Goal: Task Accomplishment & Management: Complete application form

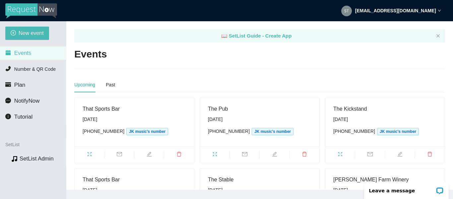
scroll to position [33, 0]
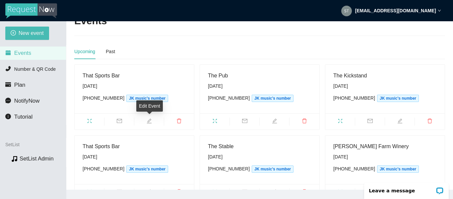
click at [154, 120] on span "edit" at bounding box center [149, 121] width 30 height 7
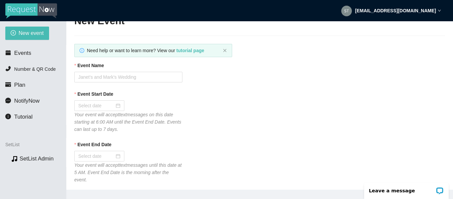
type textarea "Thanks for checking out [PERSON_NAME] & [PERSON_NAME]'s! Follow at [DOMAIN_NAME…"
type input "That Sports Bar"
type input "[DATE]"
type input "100"
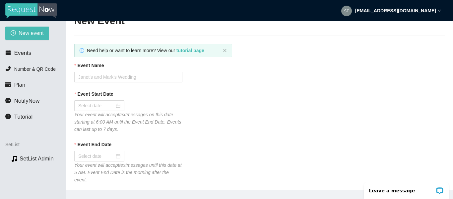
type textarea "Thanks for checking out [PERSON_NAME] & [PERSON_NAME]'s! Follow at [DOMAIN_NAME…"
checkbox input "true"
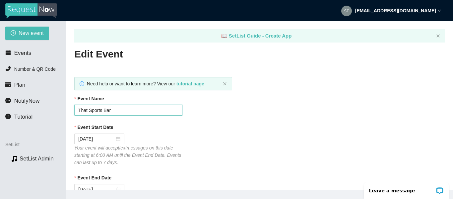
drag, startPoint x: 110, startPoint y: 110, endPoint x: 71, endPoint y: 114, distance: 39.7
click at [71, 114] on main "📖 SetList Guide - Create App Edit Event Need help or want to learn more? View o…" at bounding box center [259, 105] width 387 height 168
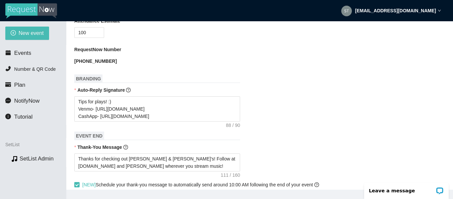
scroll to position [265, 0]
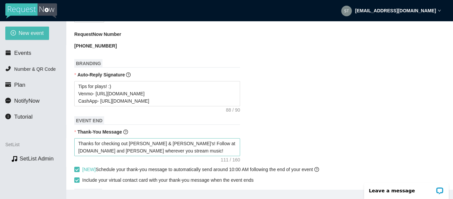
type input "The Switch Track"
click at [157, 138] on textarea "Thanks for checking out [PERSON_NAME] & [PERSON_NAME]'s! Follow at [DOMAIN_NAME…" at bounding box center [157, 147] width 166 height 18
type textarea "Thanks for checking out [PERSON_NAME] & [PERSON_NAME]'! Follow at [DOMAIN_NAME]…"
type textarea "Thanks for checking out [PERSON_NAME] & [PERSON_NAME]! Follow at [DOMAIN_NAME] …"
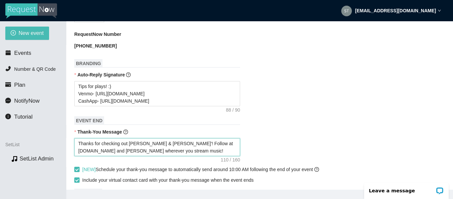
type textarea "Thanks for checking out [PERSON_NAME] & [PERSON_NAME]! Follow at [DOMAIN_NAME] …"
type textarea "Thanks for checking out [PERSON_NAME]! Follow at [DOMAIN_NAME] and [PERSON_NAME…"
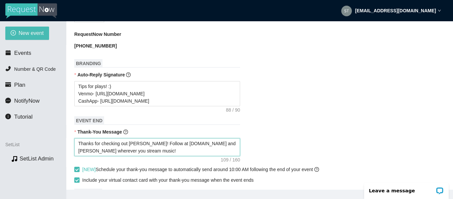
type textarea "Thanks for checking out [PERSON_NAME] Ro [PERSON_NAME]! Follow at [DOMAIN_NAME]…"
type textarea "Thanks for checking out [PERSON_NAME] [PERSON_NAME]! Follow at [DOMAIN_NAME] an…"
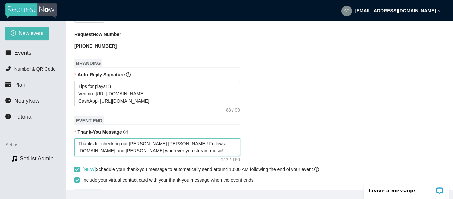
type textarea "Thanks for checking out [PERSON_NAME] [PERSON_NAME]! Follow at [DOMAIN_NAME] an…"
type textarea "Thanks for checking out [PERSON_NAME] w [PERSON_NAME]! Follow at [DOMAIN_NAME] …"
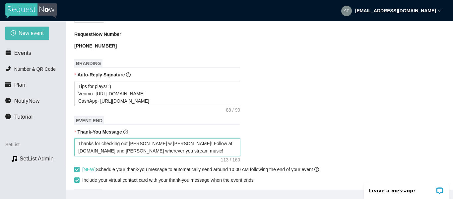
type textarea "Thanks for checking out [PERSON_NAME] wi [PERSON_NAME]! Follow at [DOMAIN_NAME]…"
type textarea "Thanks for checking out [PERSON_NAME] wit [PERSON_NAME]! Follow at [DOMAIN_NAME…"
type textarea "Thanks for checking out [PERSON_NAME] with [PERSON_NAME]! Follow at [DOMAIN_NAM…"
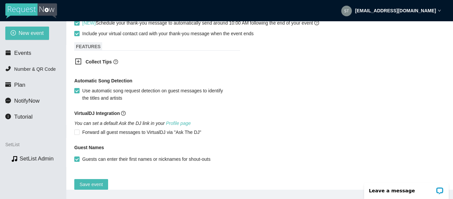
scroll to position [417, 0]
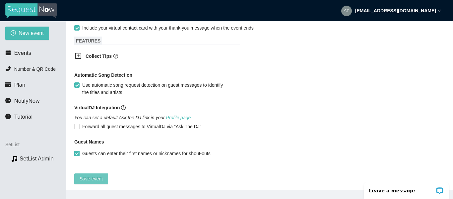
type textarea "Thanks for checking out [PERSON_NAME] with [PERSON_NAME]! Follow at [DOMAIN_NAM…"
click at [90, 175] on span "Save event" at bounding box center [91, 178] width 23 height 7
click at [22, 51] on span "Events" at bounding box center [22, 53] width 17 height 6
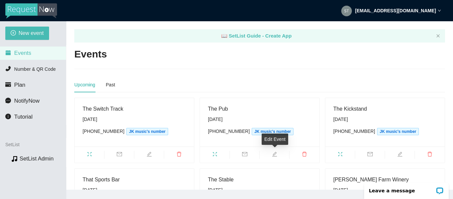
click at [277, 155] on span "edit" at bounding box center [275, 154] width 30 height 7
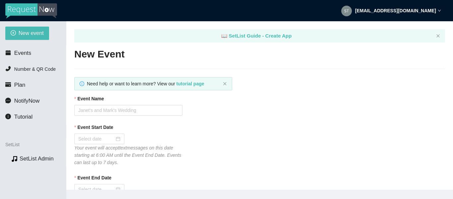
type textarea "Thanks for checking out [PERSON_NAME] & [PERSON_NAME] at The Pub! Follow at [DO…"
type input "The Pub"
type input "[DATE]"
type input "100"
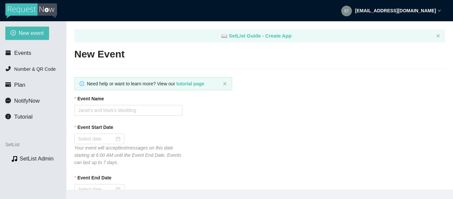
type textarea "Thanks for checking out [PERSON_NAME] & [PERSON_NAME] at The Pub! Follow at [DO…"
checkbox input "true"
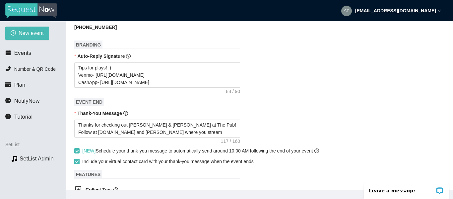
scroll to position [298, 0]
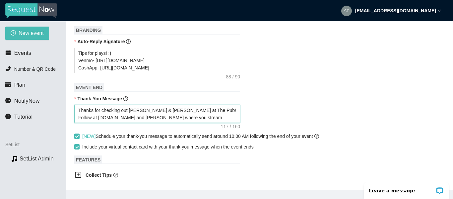
click at [154, 105] on textarea "Thanks for checking out [PERSON_NAME] & [PERSON_NAME] at The Pub! Follow at [DO…" at bounding box center [157, 114] width 166 height 18
type textarea "Thanks for checking out [PERSON_NAME] & [PERSON_NAME] at The Pub! Follow at [DO…"
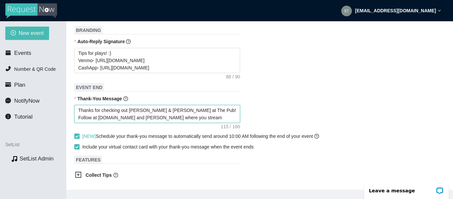
type textarea "Thanks for checking out [PERSON_NAME] & J at The Pub! Follow at [DOMAIN_NAME] a…"
type textarea "Thanks for checking out [PERSON_NAME] & at The Pub! Follow at [DOMAIN_NAME] and…"
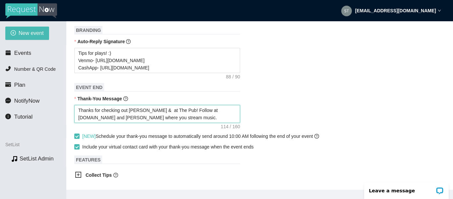
type textarea "Thanks for checking out [PERSON_NAME] & at The Pub! Follow at [DOMAIN_NAME] and…"
type textarea "Thanks for checking out [PERSON_NAME] at The Pub! Follow at [DOMAIN_NAME] and […"
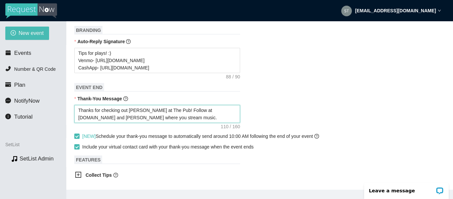
type textarea "Thanks for checking out [PERSON_NAME] at The Pub! Follow at [DOMAIN_NAME] and […"
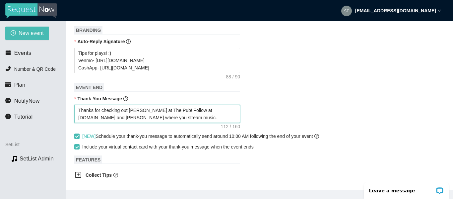
type textarea "Thanks for checking out [PERSON_NAME] at The Pub! Follow at [DOMAIN_NAME] and […"
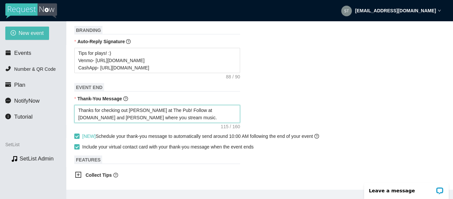
type textarea "Thanks for checking out [PERSON_NAME] at The Pub! Follow at [DOMAIN_NAME] and […"
type textarea "Thanks for checking out [PERSON_NAME] w at The Pub! Follow at [DOMAIN_NAME] and…"
type textarea "Thanks for checking out [PERSON_NAME] wi at The Pub! Follow at [DOMAIN_NAME] an…"
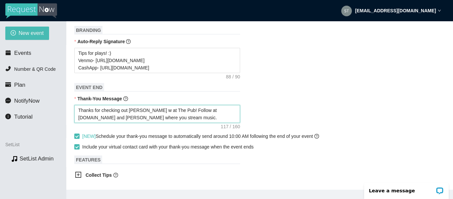
type textarea "Thanks for checking out [PERSON_NAME] wi at The Pub! Follow at [DOMAIN_NAME] an…"
type textarea "Thanks for checking out [PERSON_NAME] wit at The Pub! Follow at [DOMAIN_NAME] a…"
type textarea "Thanks for checking out [PERSON_NAME] with at The Pub! Follow at [DOMAIN_NAME] …"
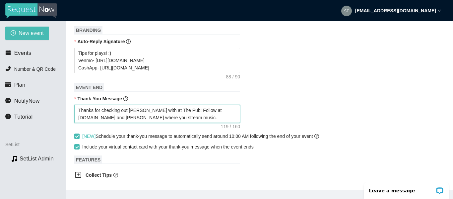
type textarea "Thanks for checking out [PERSON_NAME] with at The Pub! Follow at [DOMAIN_NAME] …"
type textarea "Thanks for checking out [PERSON_NAME] with d at The Pub! Follow at [DOMAIN_NAME…"
type textarea "Thanks for checking out [PERSON_NAME] with at The Pub! Follow at [DOMAIN_NAME] …"
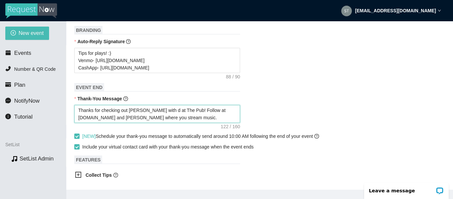
type textarea "Thanks for checking out [PERSON_NAME] with at The Pub! Follow at [DOMAIN_NAME] …"
type textarea "Thanks for checking out [PERSON_NAME] with D at The Pub! Follow at [DOMAIN_NAME…"
type textarea "Thanks for checking out [PERSON_NAME] with Da at The Pub! Follow at [DOMAIN_NAM…"
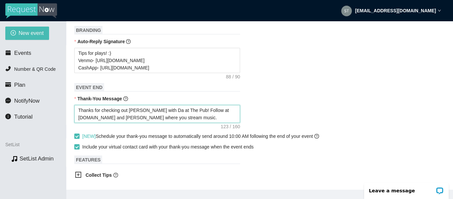
type textarea "Thanks for checking out [PERSON_NAME] with [PERSON_NAME] at The Pub! Follow at …"
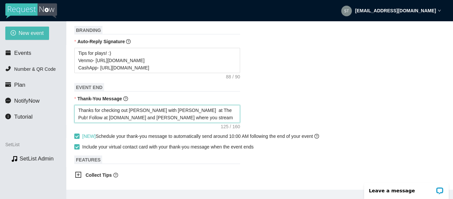
type textarea "Thanks for checking out [PERSON_NAME] with [PERSON_NAME] at The Pub! Follow at …"
type textarea "Thanks for checking out [PERSON_NAME] with Da at The Pub! Follow at [DOMAIN_NAM…"
type textarea "Thanks for checking out [PERSON_NAME] with D at The Pub! Follow at [DOMAIN_NAME…"
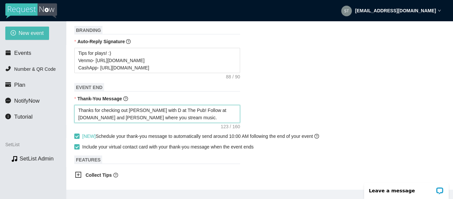
type textarea "Thanks for checking out [PERSON_NAME] with at The Pub! Follow at [DOMAIN_NAME] …"
type textarea "Thanks for checking out [PERSON_NAME] wit at The Pub! Follow at [DOMAIN_NAME] a…"
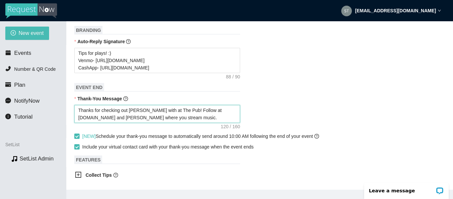
type textarea "Thanks for checking out [PERSON_NAME] wit at The Pub! Follow at [DOMAIN_NAME] a…"
type textarea "Thanks for checking out [PERSON_NAME] wi at The Pub! Follow at [DOMAIN_NAME] an…"
type textarea "Thanks for checking out [PERSON_NAME] w at The Pub! Follow at [DOMAIN_NAME] and…"
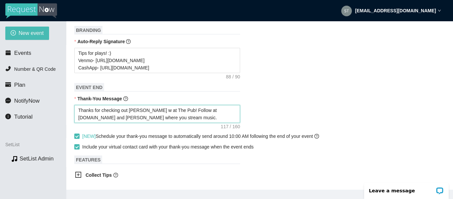
type textarea "Thanks for checking out [PERSON_NAME] at The Pub! Follow at [DOMAIN_NAME] and […"
type textarea "Thanks for checking out [PERSON_NAME] a at The Pub! Follow at [DOMAIN_NAME] and…"
type textarea "Thanks for checking out [PERSON_NAME] ac at The Pub! Follow at [DOMAIN_NAME] an…"
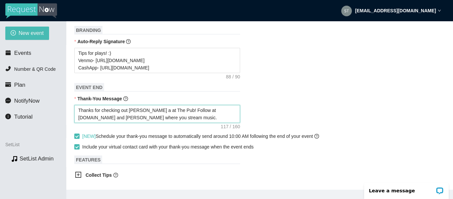
type textarea "Thanks for checking out [PERSON_NAME] ac at The Pub! Follow at [DOMAIN_NAME] an…"
type textarea "Thanks for checking out [PERSON_NAME] acc at The Pub! Follow at [DOMAIN_NAME] a…"
type textarea "Thanks for checking out [PERSON_NAME] acco at The Pub! Follow at [DOMAIN_NAME] …"
type textarea "Thanks for checking out [PERSON_NAME] accom at The Pub! Follow at [DOMAIN_NAME]…"
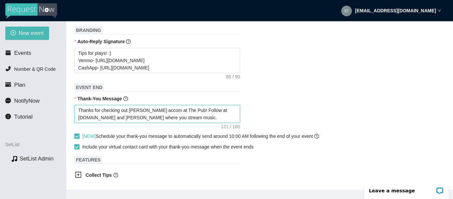
type textarea "Thanks for checking out [PERSON_NAME] accomp at The Pub! Follow at [DOMAIN_NAME…"
type textarea "Thanks for checking out [PERSON_NAME] accompa at The Pub! Follow at [DOMAIN_NAM…"
type textarea "Thanks for checking out [PERSON_NAME] accompan at The Pub! Follow at [DOMAIN_NA…"
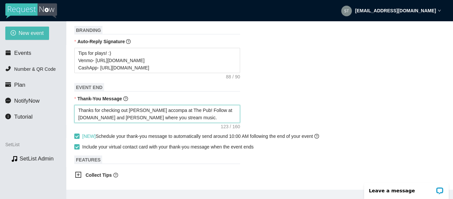
type textarea "Thanks for checking out [PERSON_NAME] accompan at The Pub! Follow at [DOMAIN_NA…"
type textarea "Thanks for checking out [PERSON_NAME] accompani at The Pub! Follow at [DOMAIN_N…"
type textarea "Thanks for checking out [PERSON_NAME] accompanie at The Pub! Follow at [DOMAIN_…"
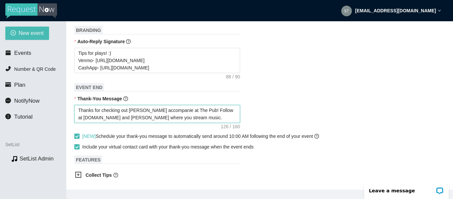
type textarea "Thanks for checking out [PERSON_NAME] accompanied at The Pub! Follow at [DOMAIN…"
type textarea "Thanks for checking out [PERSON_NAME] accompanied b at The Pub! Follow at [DOMA…"
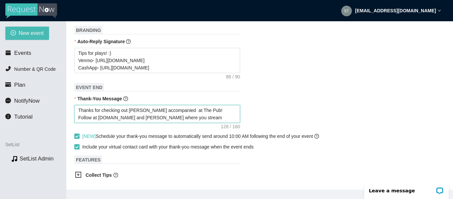
type textarea "Thanks for checking out [PERSON_NAME] accompanied b at The Pub! Follow at [DOMA…"
type textarea "Thanks for checking out [PERSON_NAME] accompanied by at The Pub! Follow at [DOM…"
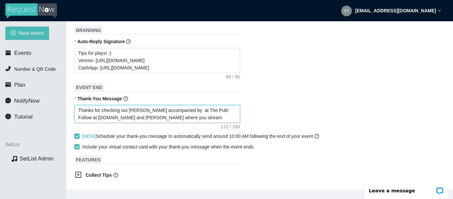
type textarea "Thanks for checking out [PERSON_NAME] accompanied by D at The Pub! Follow at [D…"
type textarea "Thanks for checking out [PERSON_NAME] accompanied by [PERSON_NAME] at The Pub! …"
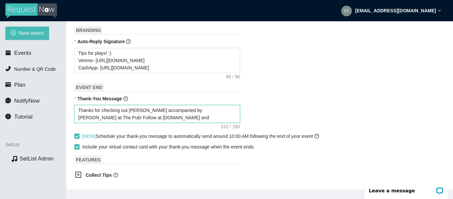
type textarea "Thanks for checking out [PERSON_NAME] accompanied by [PERSON_NAME] at The Pub! …"
type textarea "Thanks for checking out [PERSON_NAME] accompanied by [PERSON_NAME] a at The Pub…"
type textarea "Thanks for checking out [PERSON_NAME] accompanied by [PERSON_NAME] an at The Pu…"
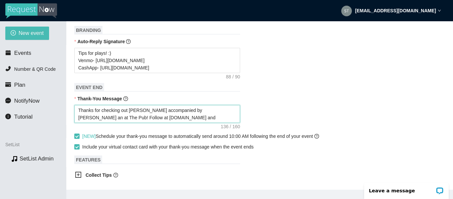
type textarea "Thanks for checking out [PERSON_NAME] accompanied by [PERSON_NAME] and at The P…"
type textarea "Thanks for checking out [PERSON_NAME] accompanied by [PERSON_NAME] and J at The…"
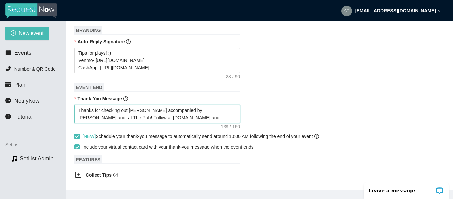
type textarea "Thanks for checking out [PERSON_NAME] accompanied by [PERSON_NAME] and J at The…"
type textarea "Thanks for checking out [PERSON_NAME] accompanied by [PERSON_NAME] and [PERSON_…"
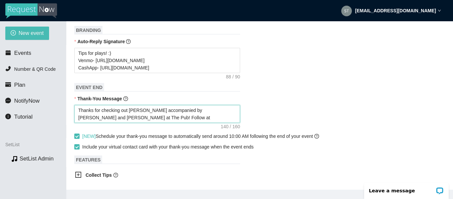
type textarea "Thanks for checking out [PERSON_NAME] accompanied by [PERSON_NAME] and [PERSON_…"
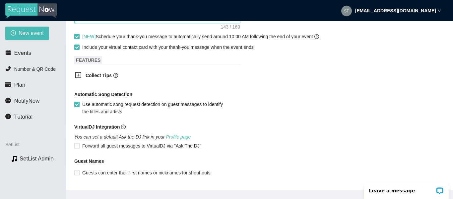
scroll to position [417, 0]
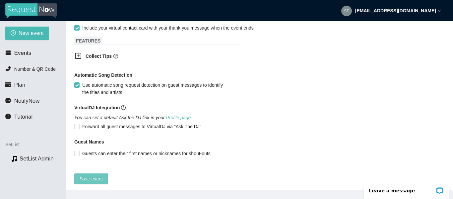
type textarea "Thanks for checking out [PERSON_NAME] accompanied by [PERSON_NAME] and [PERSON_…"
click at [91, 175] on span "Save event" at bounding box center [91, 178] width 23 height 7
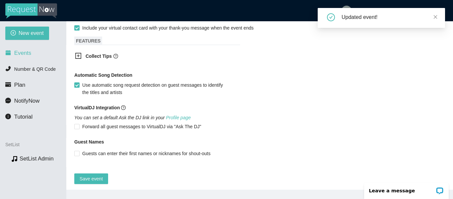
click at [22, 54] on span "Events" at bounding box center [22, 53] width 17 height 6
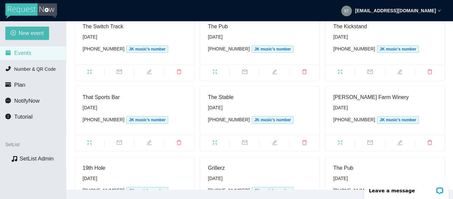
scroll to position [33, 0]
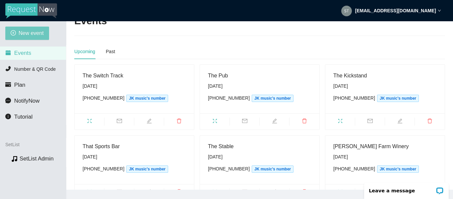
click at [24, 31] on span "New event" at bounding box center [31, 33] width 25 height 8
type textarea "[URL][DOMAIN_NAME]"
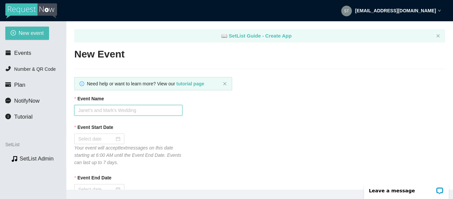
click at [114, 111] on input "Event Name" at bounding box center [128, 110] width 108 height 11
type input "[PERSON_NAME] Country Club"
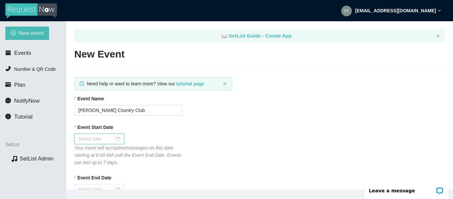
click at [118, 139] on div at bounding box center [99, 138] width 42 height 7
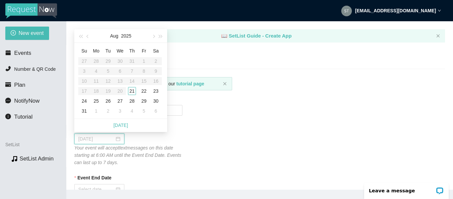
type input "[DATE]"
click at [146, 102] on div "29" at bounding box center [144, 101] width 8 height 8
type input "[DATE]"
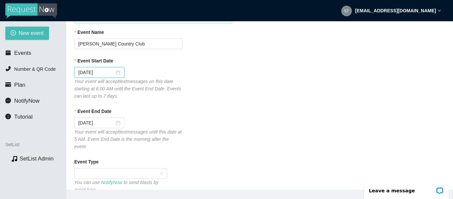
scroll to position [99, 0]
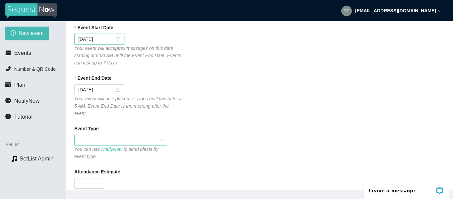
click at [144, 135] on span at bounding box center [120, 140] width 85 height 10
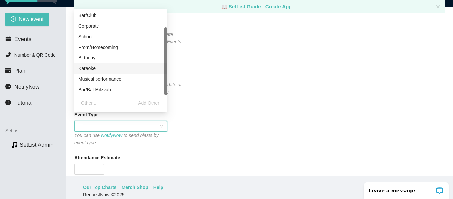
scroll to position [21, 0]
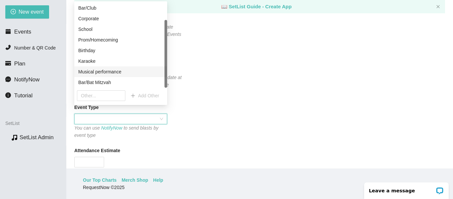
click at [131, 74] on div "Musical performance" at bounding box center [120, 71] width 85 height 7
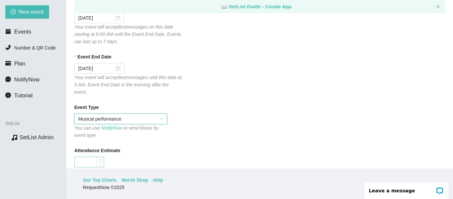
click at [94, 157] on input "Attendance Estimate" at bounding box center [89, 162] width 29 height 10
type input "100"
click at [180, 125] on div "Event Type Musical performance You can use NotifyNow to send blasts by event ty…" at bounding box center [259, 120] width 371 height 35
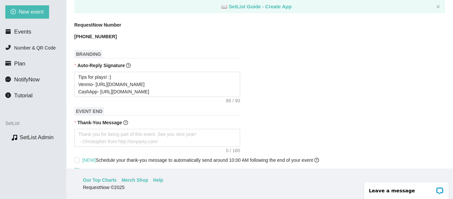
scroll to position [265, 0]
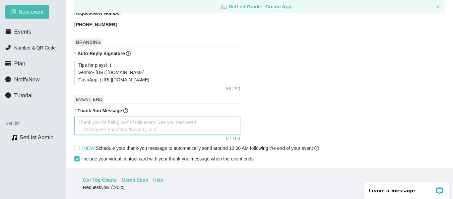
click at [106, 117] on textarea "Thank-You Message" at bounding box center [157, 126] width 166 height 18
type textarea "T"
type textarea "Th"
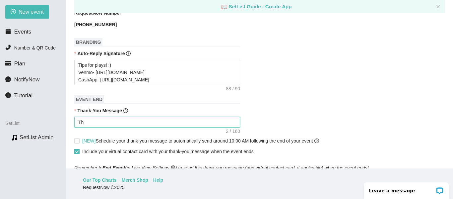
type textarea "Tha"
type textarea "Than"
type textarea "Thank"
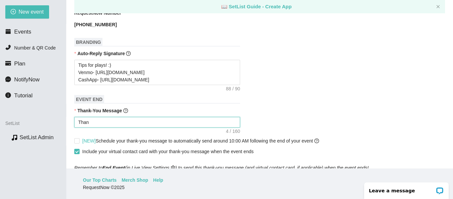
type textarea "Thank"
type textarea "Thanks"
type textarea "Thanks f"
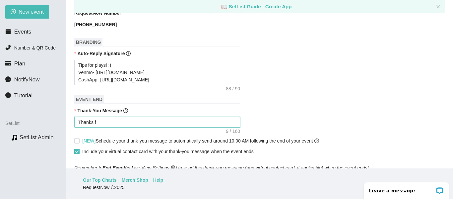
type textarea "Thanks fo"
type textarea "Thanks for"
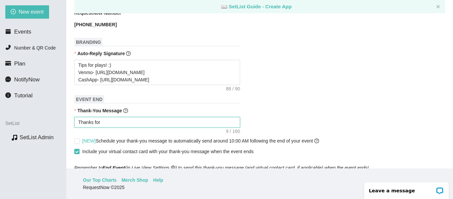
type textarea "Thanks for"
type textarea "Thanks for C"
type textarea "Thanks for [PERSON_NAME]"
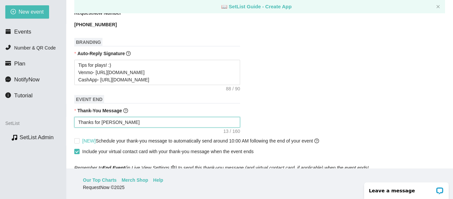
type textarea "Thanks for Che"
type textarea "Thanks for [PERSON_NAME]"
type textarea "Thanks for C"
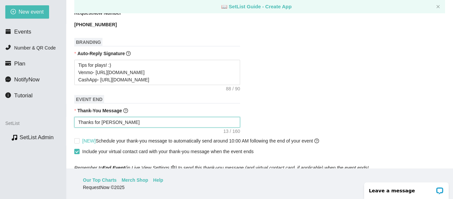
type textarea "Thanks for C"
type textarea "Thanks for"
type textarea "Thanks for s"
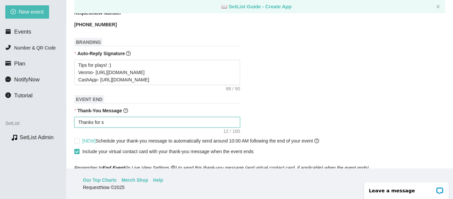
type textarea "Thanks for"
type textarea "Thanks for c"
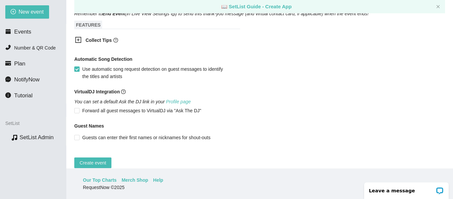
scroll to position [432, 0]
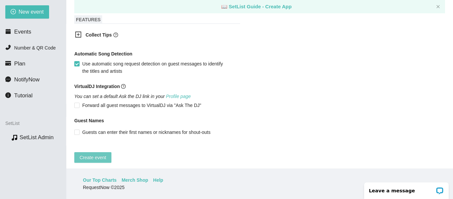
click at [97, 154] on span "Create event" at bounding box center [93, 157] width 27 height 7
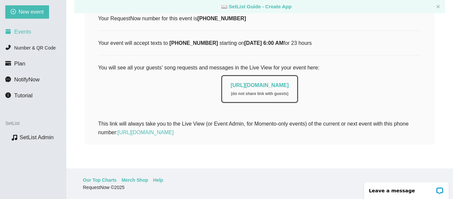
click at [19, 32] on span "Events" at bounding box center [22, 32] width 17 height 6
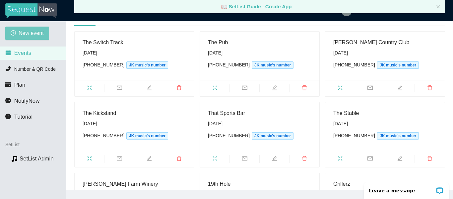
click at [30, 35] on span "New event" at bounding box center [31, 33] width 25 height 8
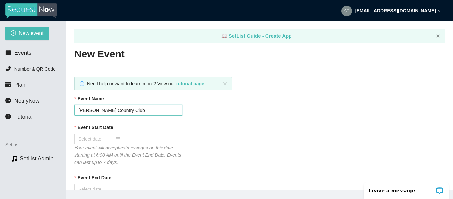
click at [140, 110] on input "[PERSON_NAME] Country Club" at bounding box center [128, 110] width 108 height 11
click at [118, 140] on div at bounding box center [99, 138] width 42 height 7
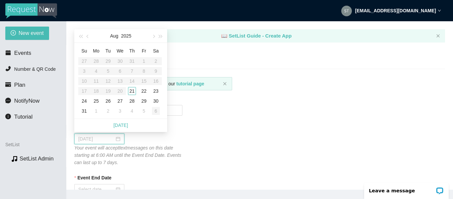
click at [158, 110] on div "6" at bounding box center [156, 111] width 8 height 8
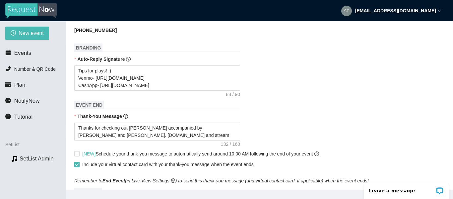
scroll to position [298, 0]
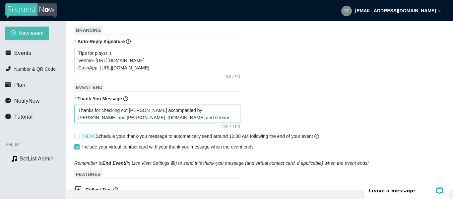
click at [204, 105] on textarea "Thanks for checking out [PERSON_NAME] accompanied by [PERSON_NAME] and [PERSON_…" at bounding box center [157, 114] width 166 height 18
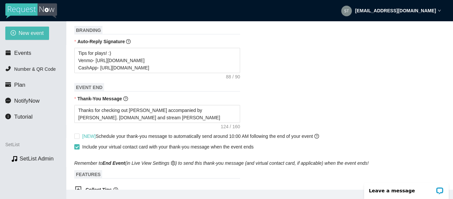
click at [321, 105] on div "Thanks for checking out [PERSON_NAME] accompanied by [PERSON_NAME]. [DOMAIN_NAM…" at bounding box center [259, 114] width 371 height 18
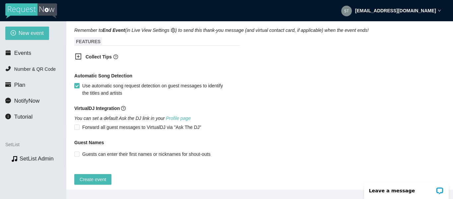
scroll to position [432, 0]
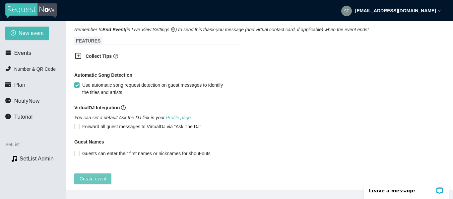
click at [101, 175] on span "Create event" at bounding box center [93, 178] width 27 height 7
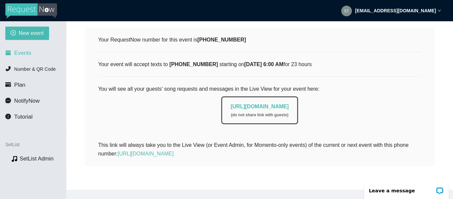
click at [22, 53] on span "Events" at bounding box center [22, 53] width 17 height 6
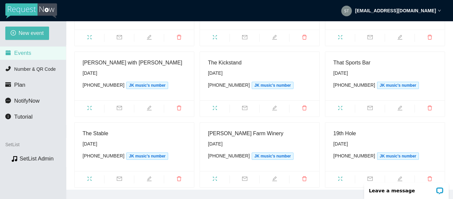
scroll to position [133, 0]
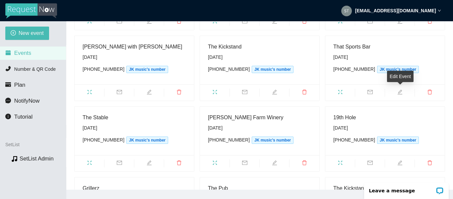
click at [401, 90] on icon "edit" at bounding box center [399, 91] width 5 height 5
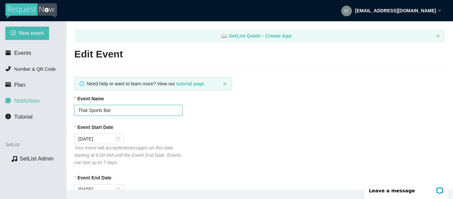
drag, startPoint x: 110, startPoint y: 108, endPoint x: 65, endPoint y: 105, distance: 44.5
click at [65, 105] on section "New event Events Number & QR Code Plan NotifyNow Tutorial SetList Preview SetLi…" at bounding box center [226, 120] width 453 height 199
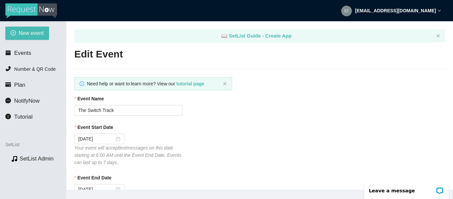
click at [251, 132] on div "Event Start Date" at bounding box center [259, 128] width 371 height 10
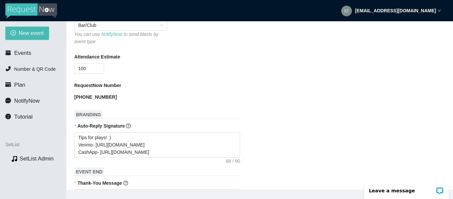
scroll to position [265, 0]
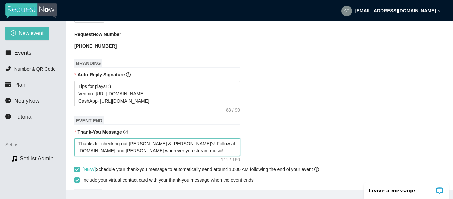
click at [157, 138] on textarea "Thanks for checking out [PERSON_NAME] & [PERSON_NAME]'s! Follow at [DOMAIN_NAME…" at bounding box center [157, 147] width 166 height 18
click at [299, 138] on div "Thanks for checking out [PERSON_NAME] with [PERSON_NAME]! Follow at [DOMAIN_NAM…" at bounding box center [259, 147] width 371 height 18
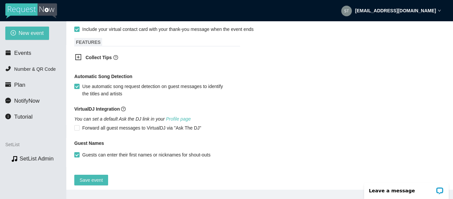
scroll to position [417, 0]
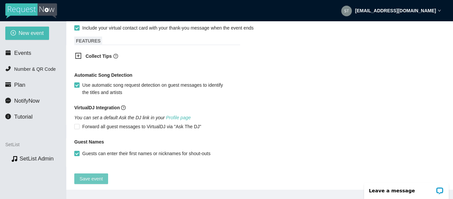
click at [90, 175] on span "Save event" at bounding box center [91, 178] width 23 height 7
click at [24, 53] on span "Events" at bounding box center [22, 53] width 17 height 6
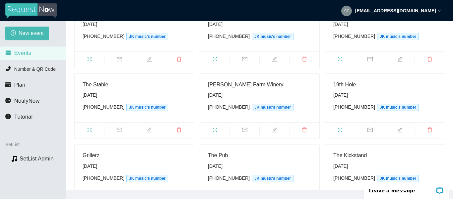
scroll to position [166, 0]
